Goal: Navigation & Orientation: Find specific page/section

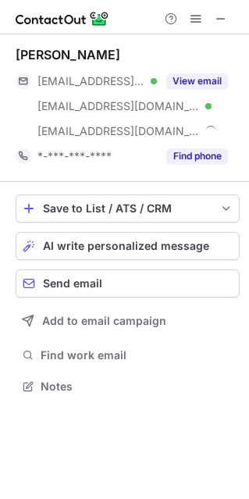
scroll to position [375, 249]
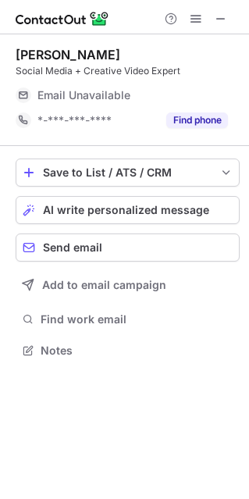
scroll to position [339, 249]
click at [225, 20] on span at bounding box center [221, 19] width 13 height 13
